Goal: Task Accomplishment & Management: Manage account settings

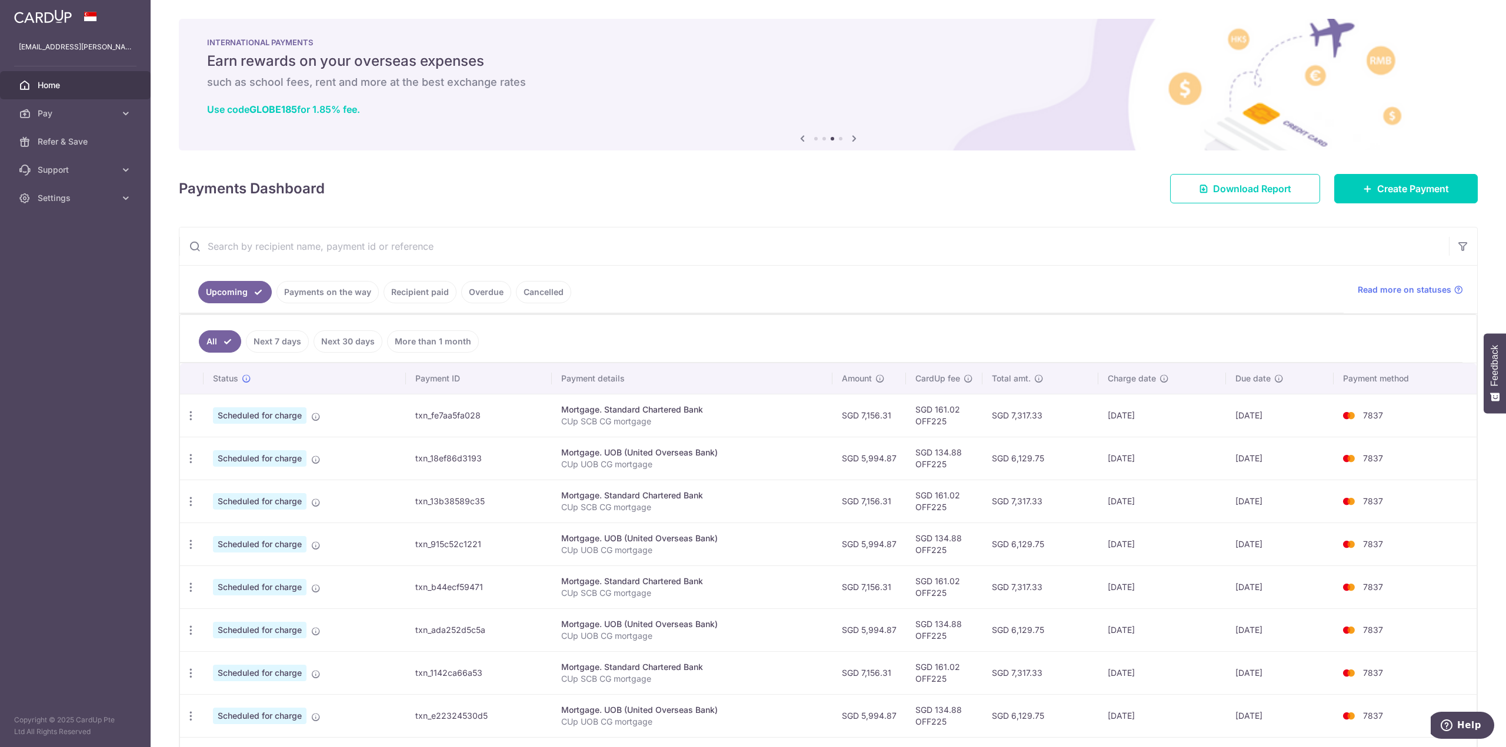
click at [851, 139] on icon at bounding box center [854, 138] width 14 height 15
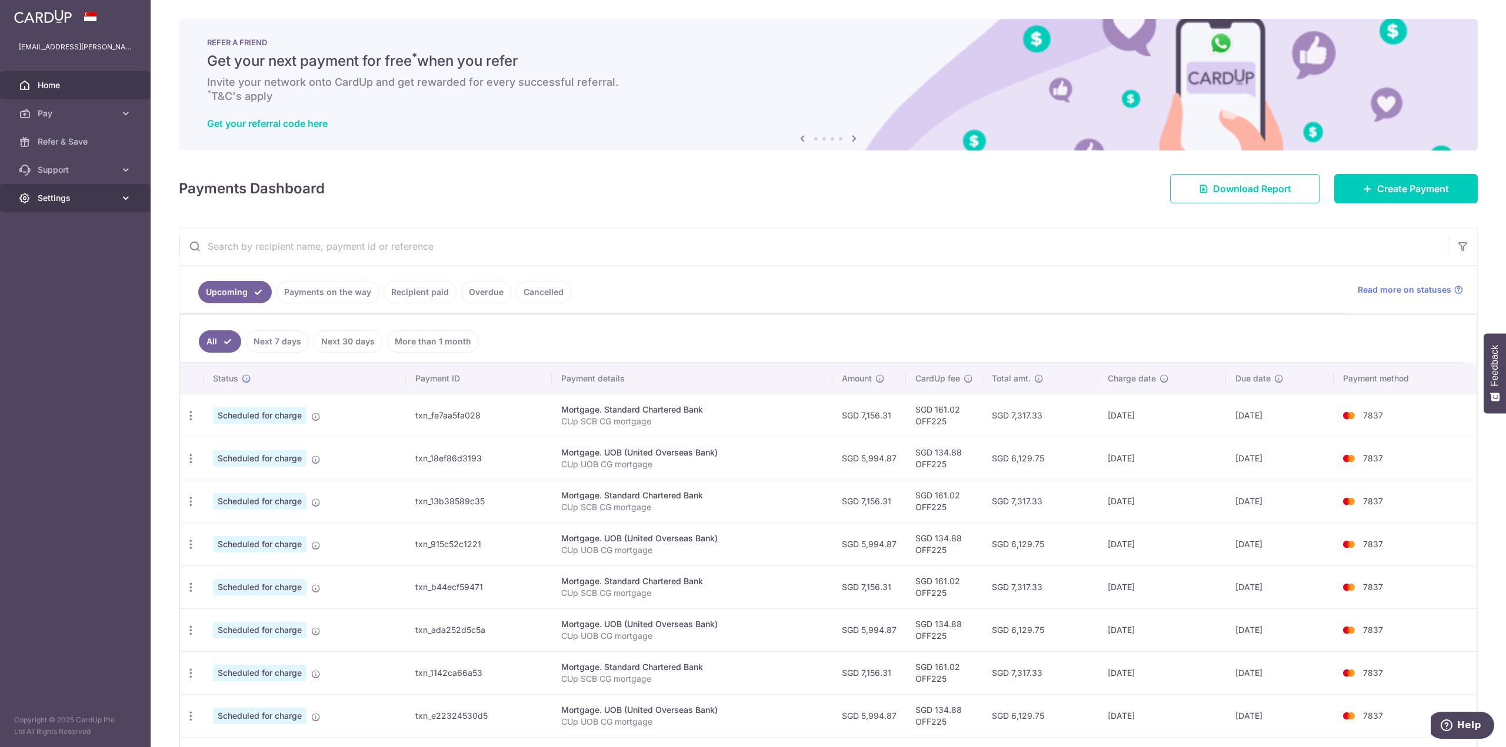
click at [54, 201] on span "Settings" at bounding box center [77, 198] width 78 height 12
click at [62, 253] on span "Logout" at bounding box center [77, 255] width 78 height 12
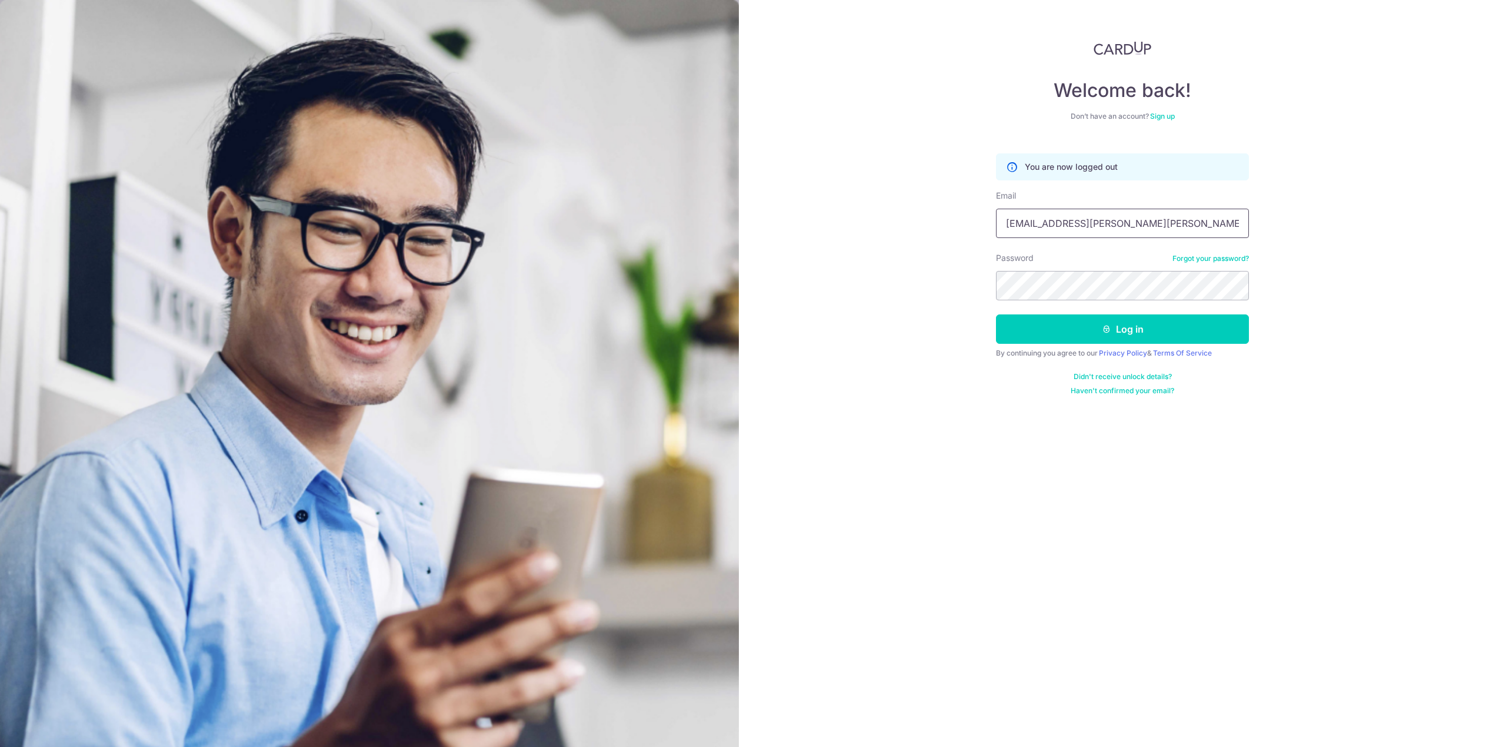
click at [1077, 216] on input "yi.chang.wh01@wharton.upenn.edu" at bounding box center [1122, 223] width 253 height 29
type input "[EMAIL_ADDRESS][DOMAIN_NAME]"
click at [1115, 332] on button "Log in" at bounding box center [1122, 329] width 253 height 29
